Goal: Task Accomplishment & Management: Use online tool/utility

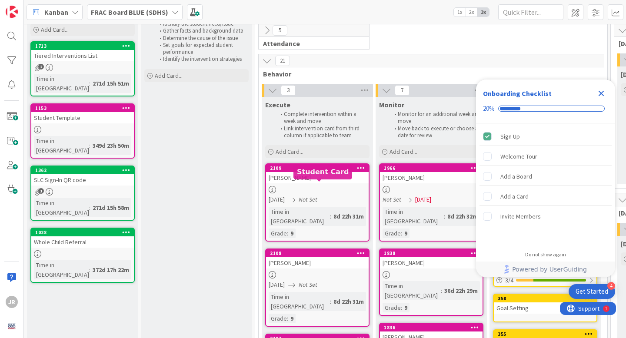
scroll to position [33, 0]
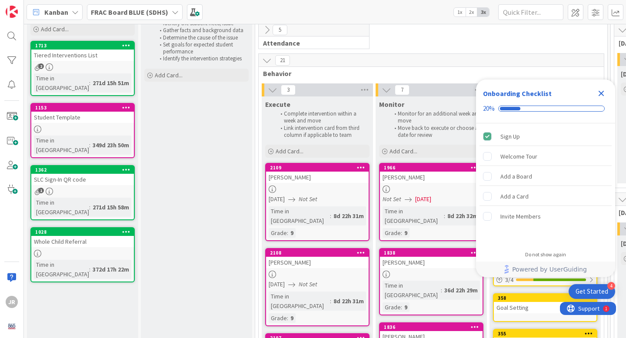
click at [320, 185] on div "2109 [PERSON_NAME] [DATE] Not Set Time in Column : 8d 22h 31m Grade : 9" at bounding box center [317, 202] width 104 height 78
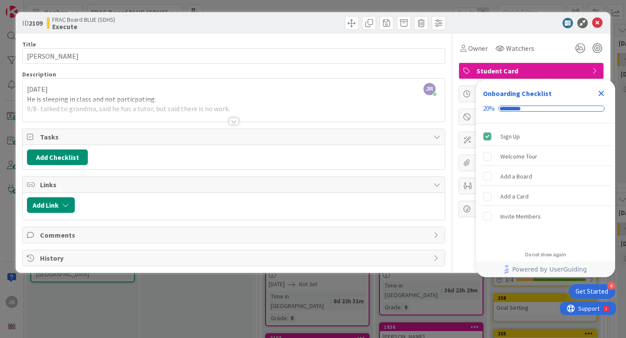
click at [236, 120] on div at bounding box center [234, 121] width 10 height 7
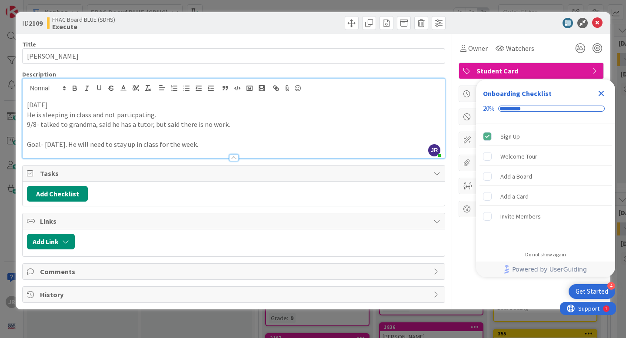
click at [217, 150] on div at bounding box center [234, 153] width 422 height 9
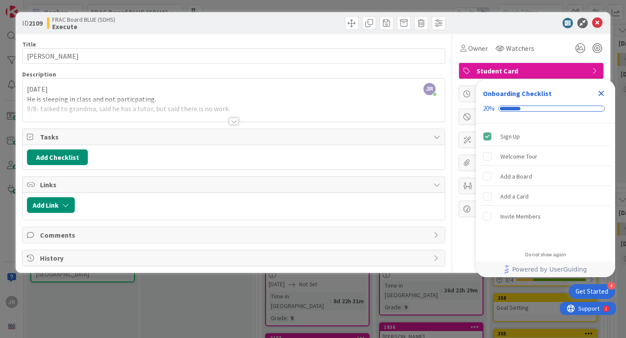
click at [230, 123] on div at bounding box center [234, 121] width 10 height 7
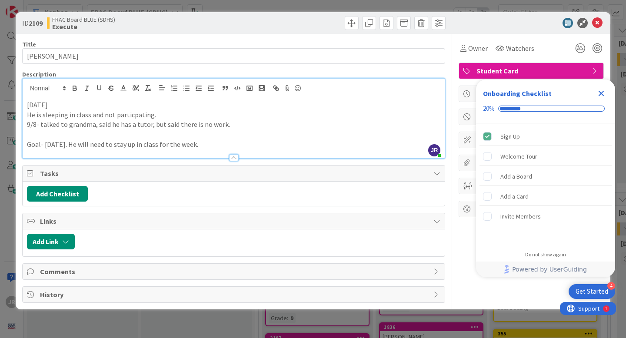
click at [243, 139] on p at bounding box center [233, 135] width 413 height 10
click at [193, 145] on p "Goal- [DATE]. He will need to stay up in class for the week." at bounding box center [233, 145] width 413 height 10
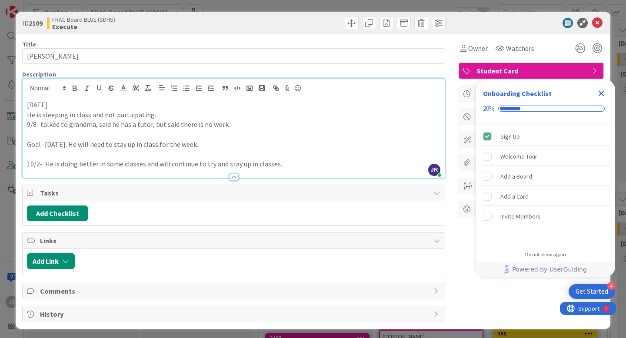
scroll to position [3, 0]
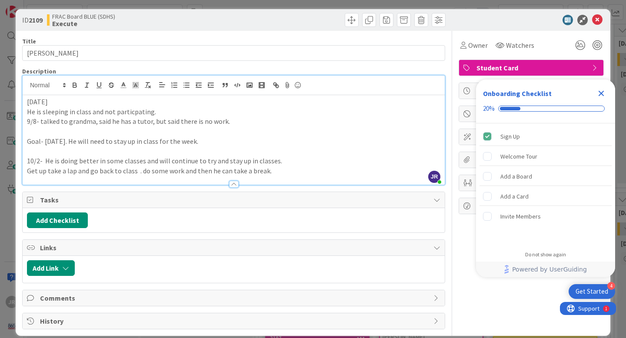
click at [602, 94] on icon "Close Checklist" at bounding box center [602, 94] width 6 height 6
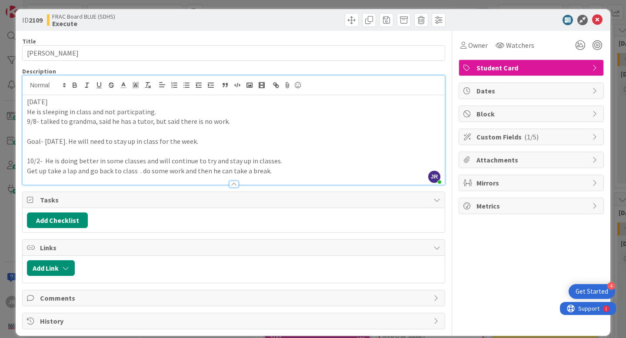
scroll to position [0, 0]
click at [595, 20] on icon at bounding box center [597, 20] width 10 height 10
